Goal: Complete application form

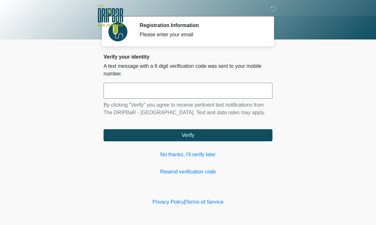
scroll to position [0, 0]
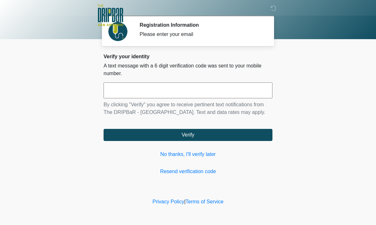
click at [217, 93] on input "text" at bounding box center [187, 91] width 169 height 16
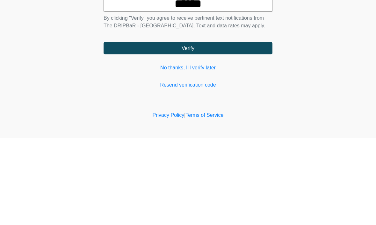
type input "******"
click at [241, 129] on button "Verify" at bounding box center [187, 135] width 169 height 12
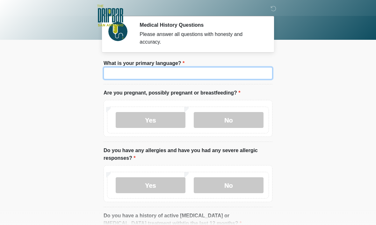
click at [120, 75] on input "What is your primary language?" at bounding box center [187, 73] width 169 height 12
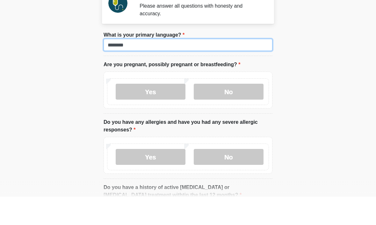
type input "*******"
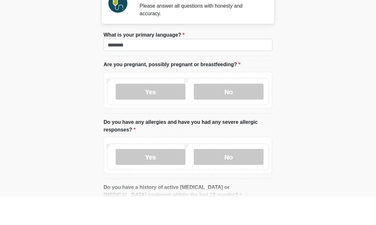
click at [332, 51] on body "‎ ‎ ‎ ‎ Medical History Questions Please answer all questions with honesty and …" at bounding box center [188, 112] width 376 height 225
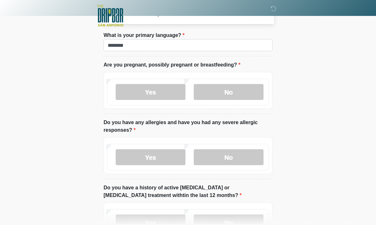
click at [239, 93] on label "No" at bounding box center [229, 92] width 70 height 16
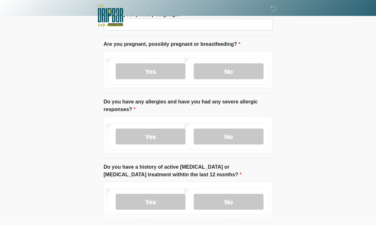
click at [237, 134] on label "No" at bounding box center [229, 137] width 70 height 16
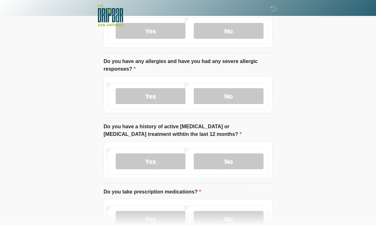
scroll to position [97, 0]
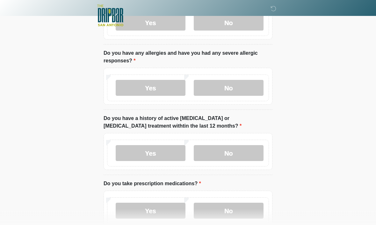
click at [241, 153] on label "No" at bounding box center [229, 154] width 70 height 16
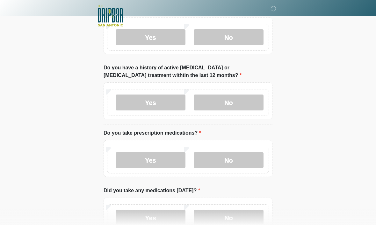
scroll to position [157, 0]
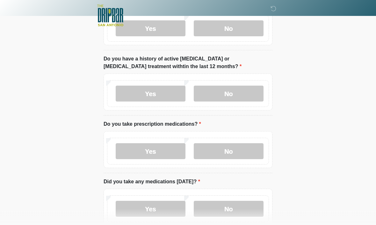
click at [236, 150] on label "No" at bounding box center [229, 152] width 70 height 16
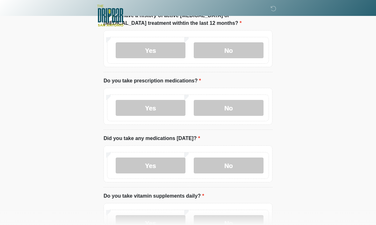
scroll to position [202, 0]
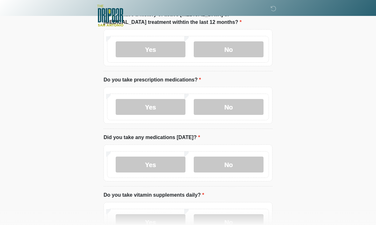
click at [237, 162] on label "No" at bounding box center [229, 165] width 70 height 16
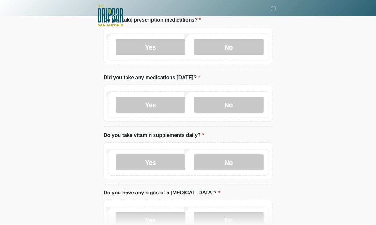
scroll to position [262, 0]
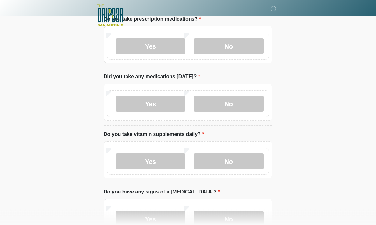
click at [235, 163] on label "No" at bounding box center [229, 162] width 70 height 16
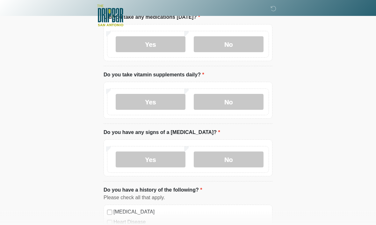
scroll to position [323, 0]
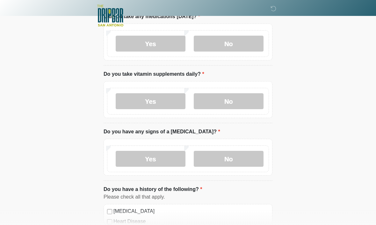
click at [235, 159] on label "No" at bounding box center [229, 159] width 70 height 16
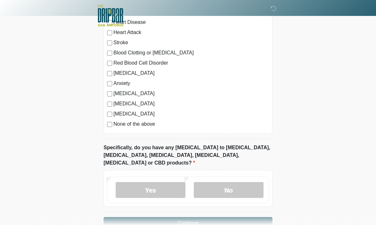
scroll to position [530, 0]
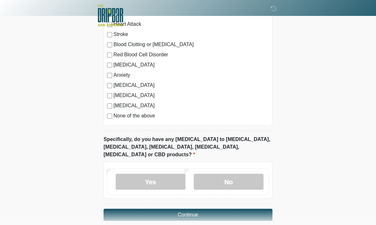
click at [239, 174] on label "No" at bounding box center [229, 182] width 70 height 16
click at [231, 209] on button "Continue" at bounding box center [187, 215] width 169 height 12
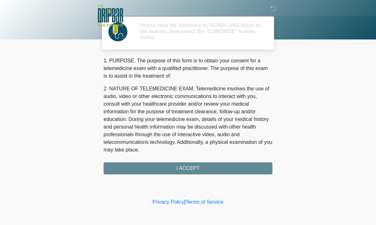
scroll to position [0, 0]
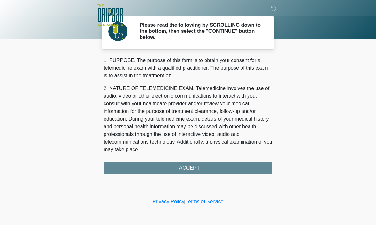
click at [240, 166] on div "1. PURPOSE. The purpose of this form is to obtain your consent for a telemedici…" at bounding box center [187, 116] width 169 height 118
click at [235, 168] on div "1. PURPOSE. The purpose of this form is to obtain your consent for a telemedici…" at bounding box center [187, 116] width 169 height 118
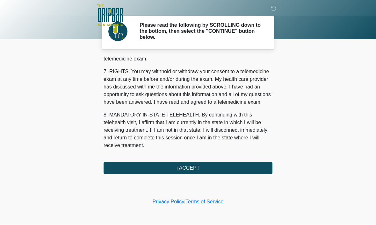
scroll to position [287, 0]
click at [238, 167] on button "I ACCEPT" at bounding box center [187, 168] width 169 height 12
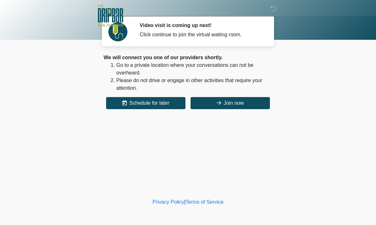
click at [252, 100] on button "Join now" at bounding box center [229, 103] width 79 height 12
